Goal: Transaction & Acquisition: Purchase product/service

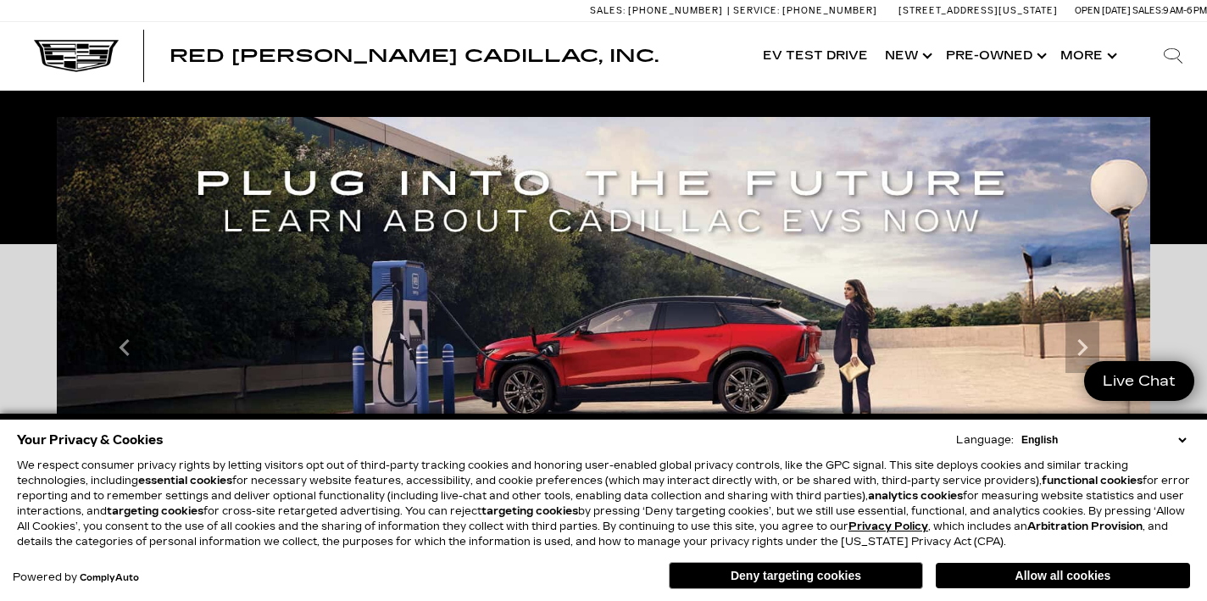
scroll to position [36, 0]
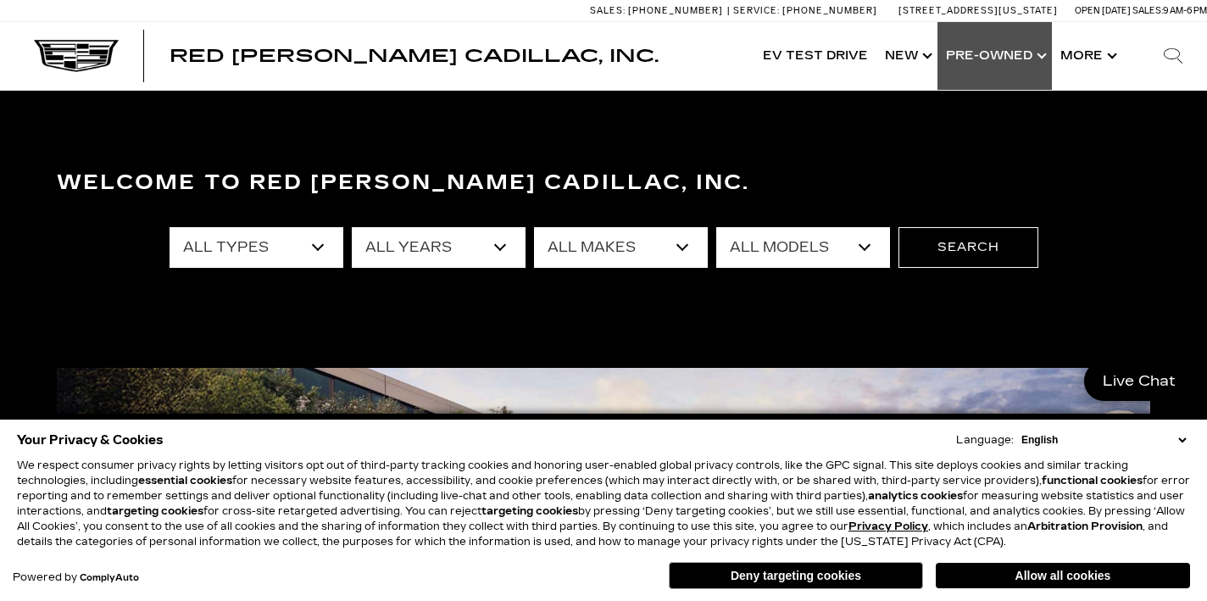
click at [1024, 52] on link "Show Pre-Owned" at bounding box center [994, 56] width 114 height 68
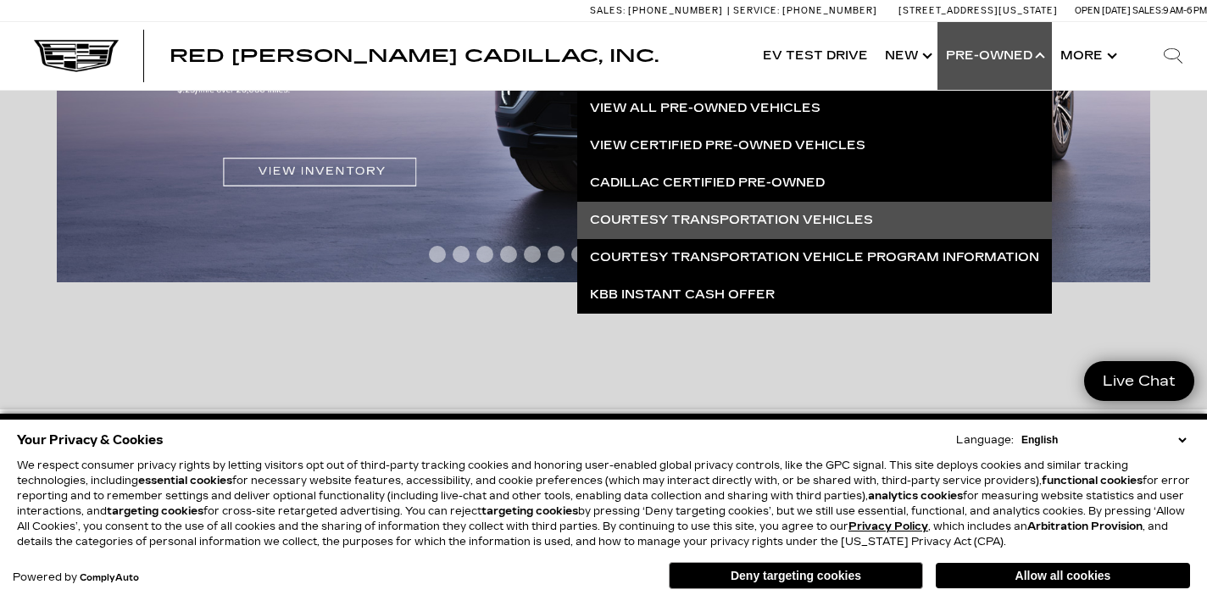
scroll to position [581, 0]
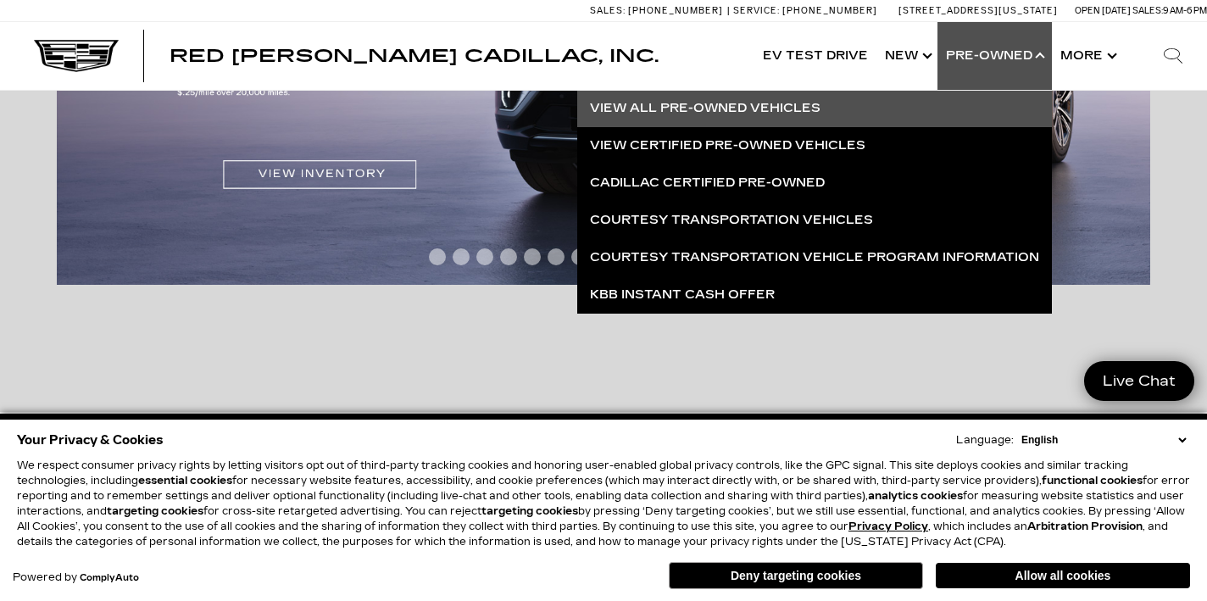
click at [663, 102] on link "View All Pre-Owned Vehicles" at bounding box center [814, 108] width 475 height 37
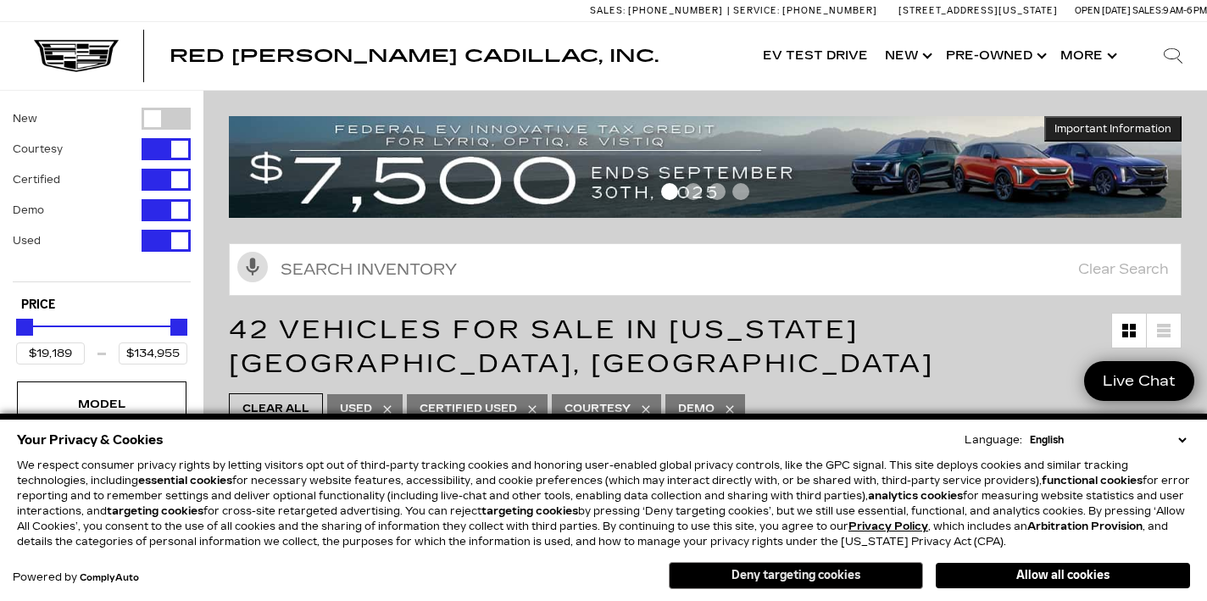
click at [821, 577] on button "Deny targeting cookies" at bounding box center [796, 575] width 254 height 27
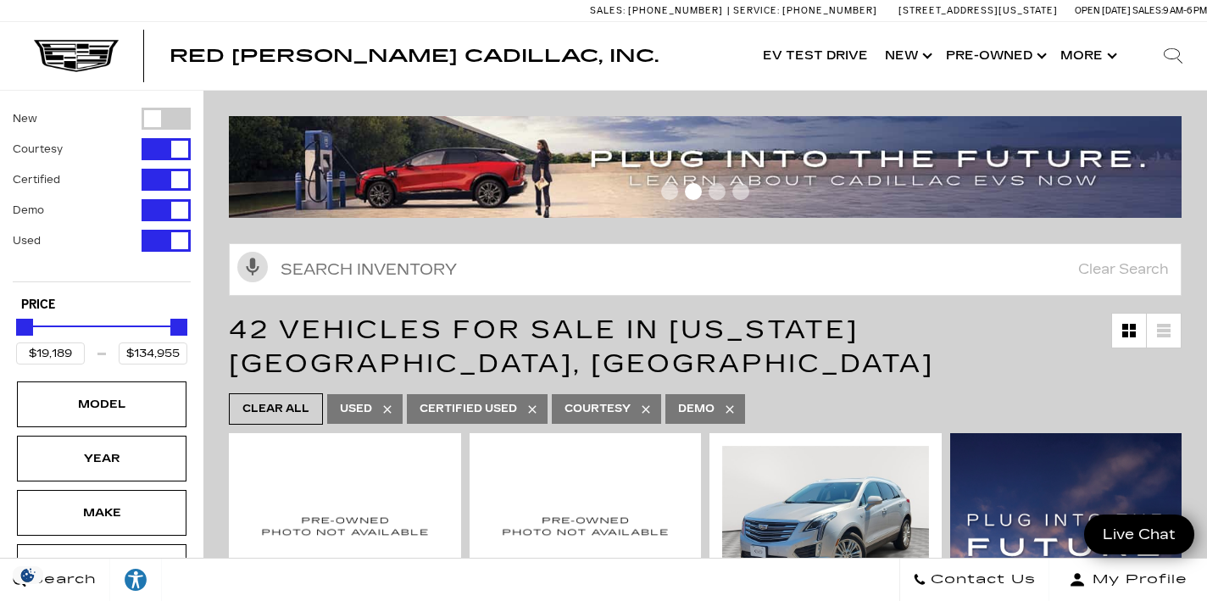
click at [1164, 334] on icon at bounding box center [1164, 331] width 14 height 14
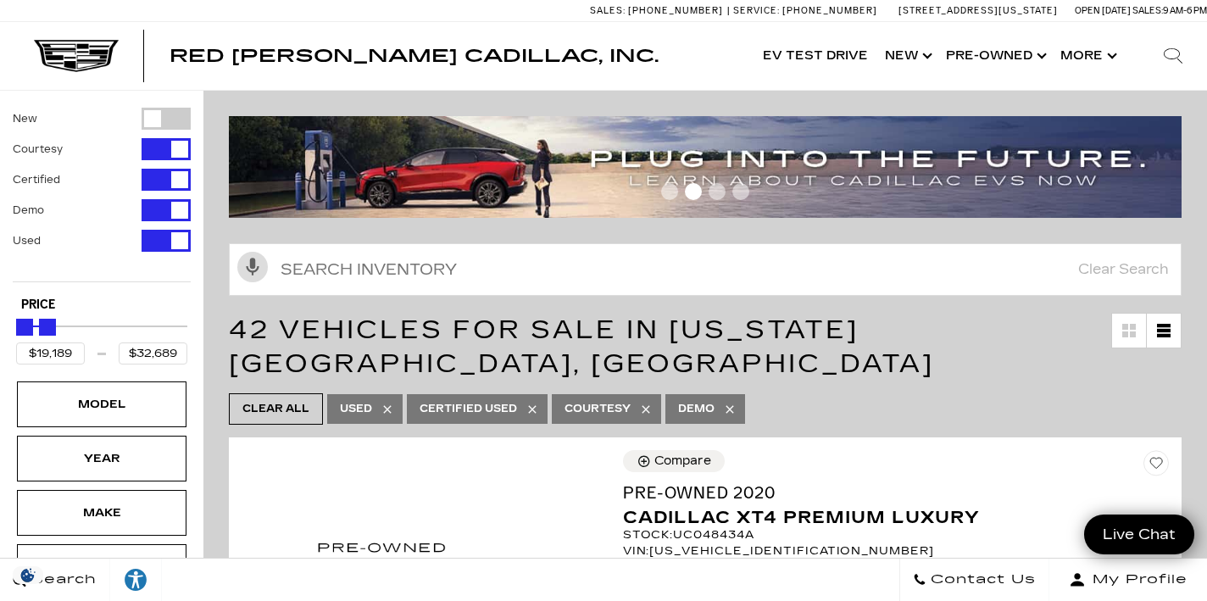
type input "$32,189"
drag, startPoint x: 179, startPoint y: 331, endPoint x: 42, endPoint y: 321, distance: 137.7
click at [42, 321] on div "Maximum Price" at bounding box center [47, 327] width 17 height 17
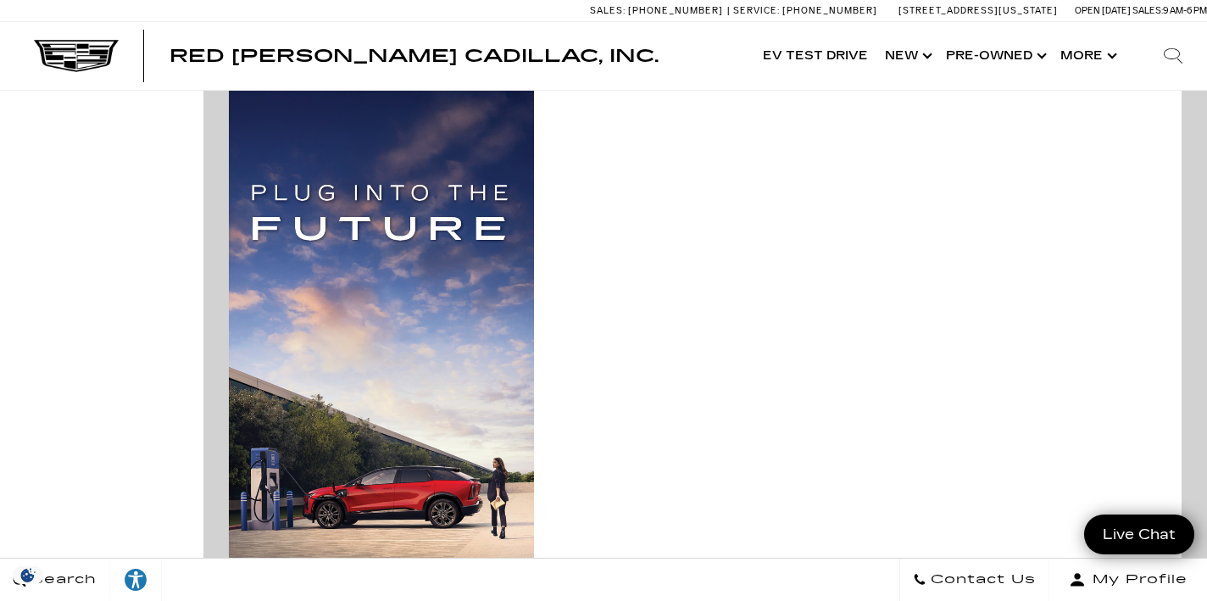
scroll to position [1694, 0]
